Goal: Find specific page/section: Find specific page/section

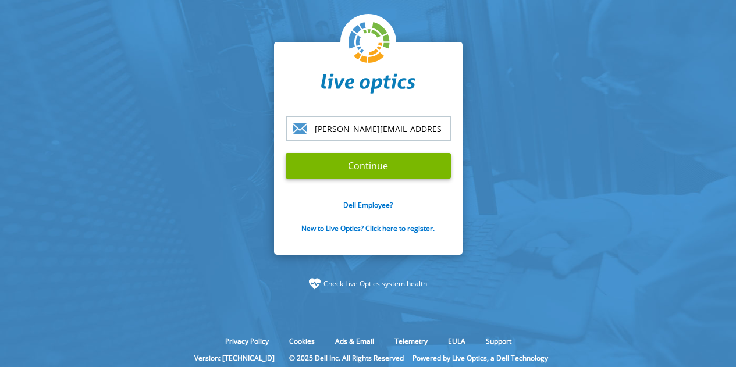
type input "brett.sumpter@dell.com"
click at [286, 153] on input "Continue" at bounding box center [368, 166] width 165 height 26
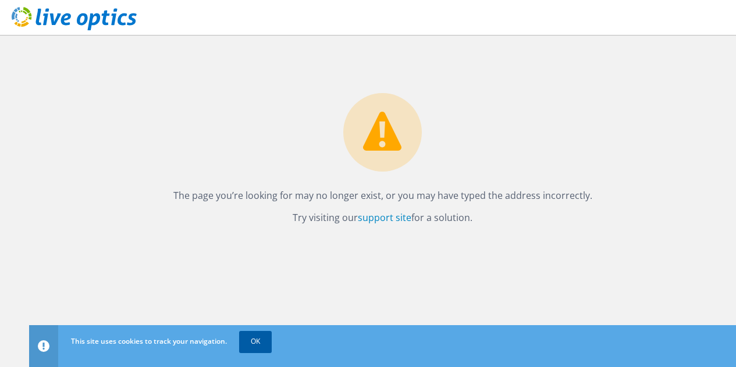
click at [250, 346] on link "OK" at bounding box center [255, 341] width 33 height 21
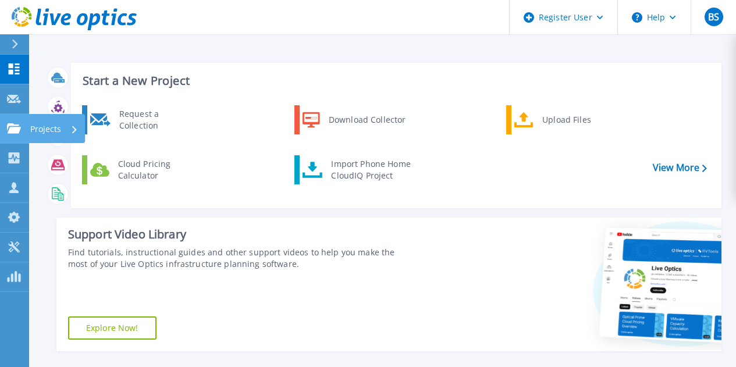
click at [45, 127] on p "Projects" at bounding box center [45, 129] width 31 height 30
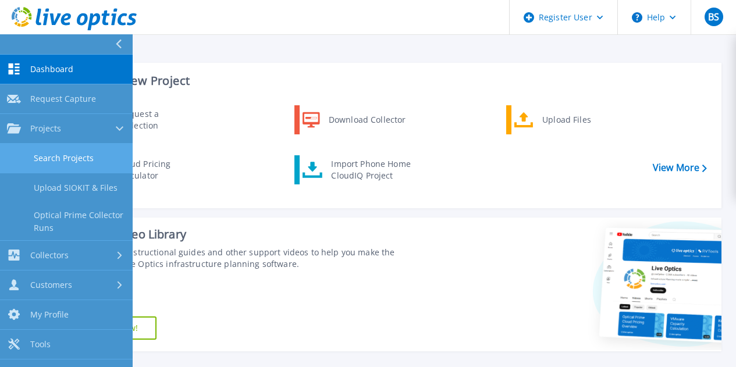
click at [68, 159] on link "Search Projects" at bounding box center [66, 159] width 133 height 30
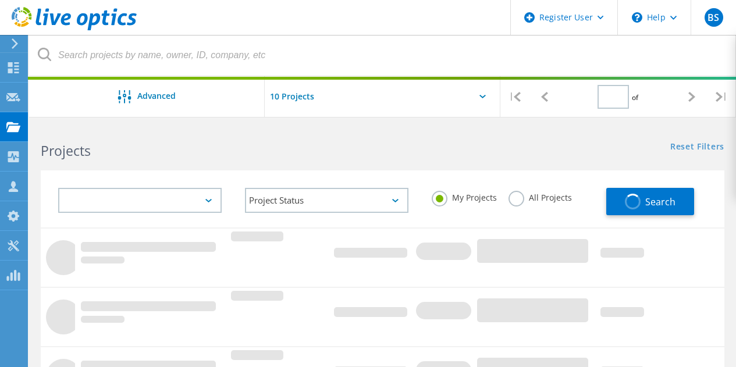
type input "1"
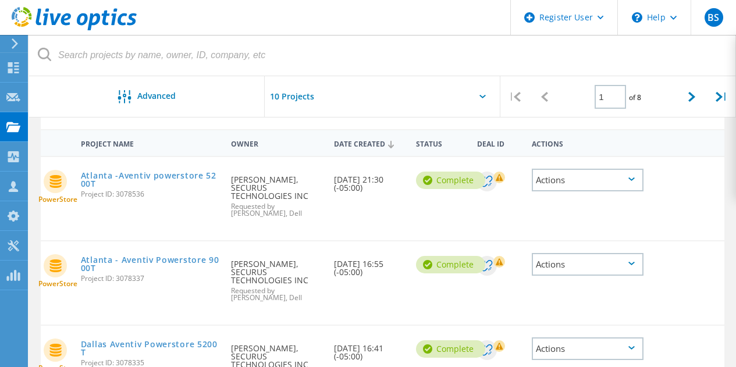
scroll to position [58, 0]
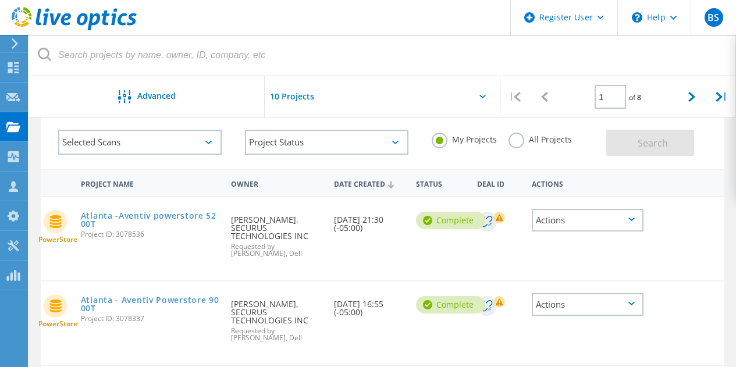
drag, startPoint x: 118, startPoint y: 235, endPoint x: 151, endPoint y: 236, distance: 33.8
click at [151, 236] on span "Project ID: 3078536" at bounding box center [150, 234] width 139 height 7
copy span "3078536"
click at [190, 299] on link "Atlanta - Aventiv Powerstore 9000T" at bounding box center [150, 304] width 139 height 16
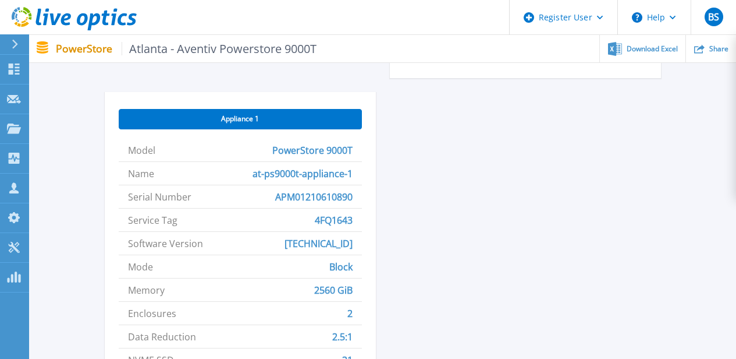
scroll to position [519, 0]
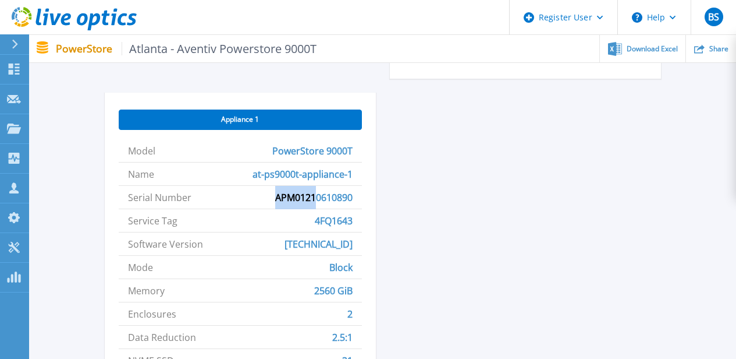
drag, startPoint x: 272, startPoint y: 197, endPoint x: 308, endPoint y: 200, distance: 36.2
click at [315, 200] on li "Serial Number APM01210610890" at bounding box center [240, 197] width 243 height 23
